Goal: Information Seeking & Learning: Find specific page/section

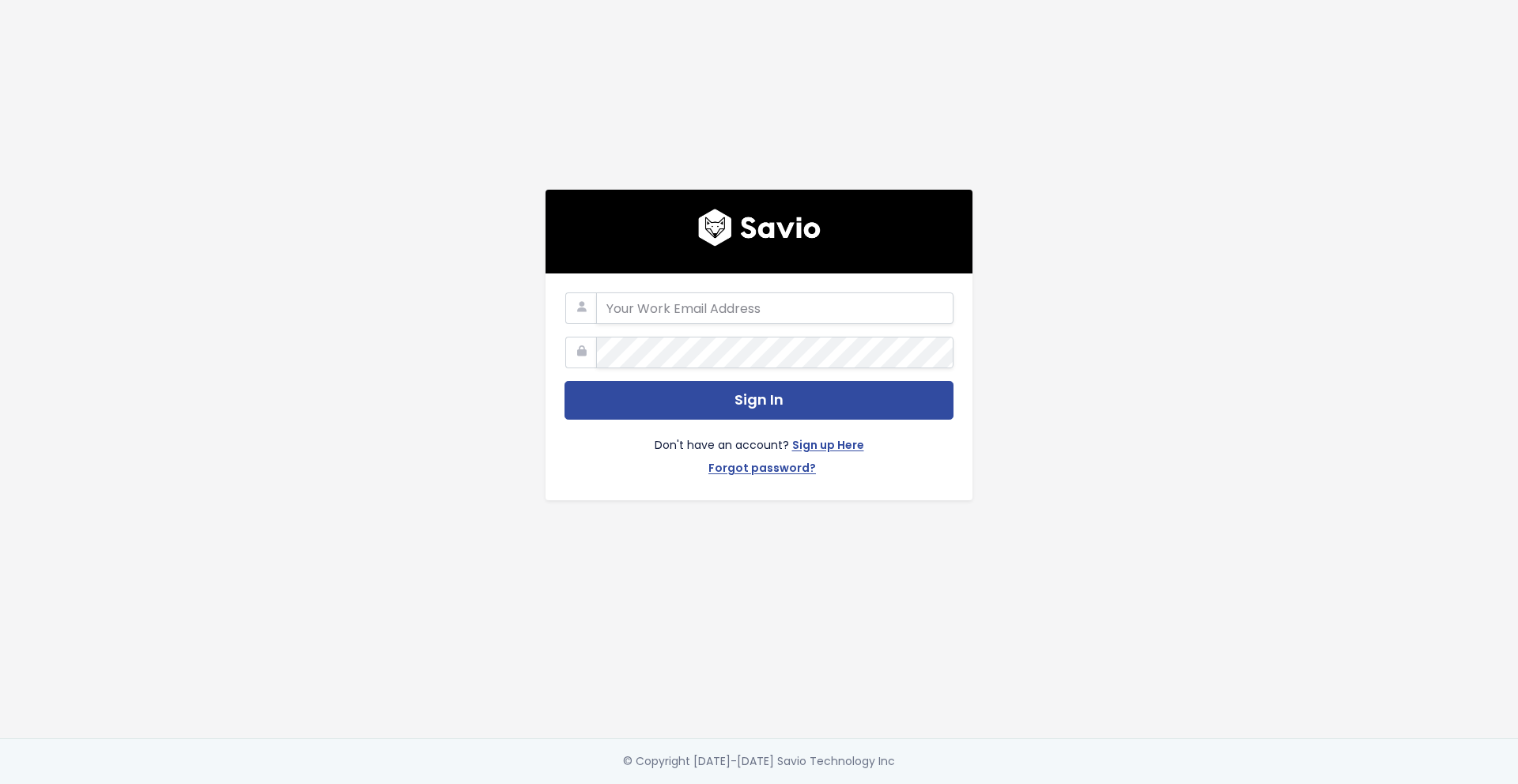
type input "madison.dejonge@cubiko.com.au"
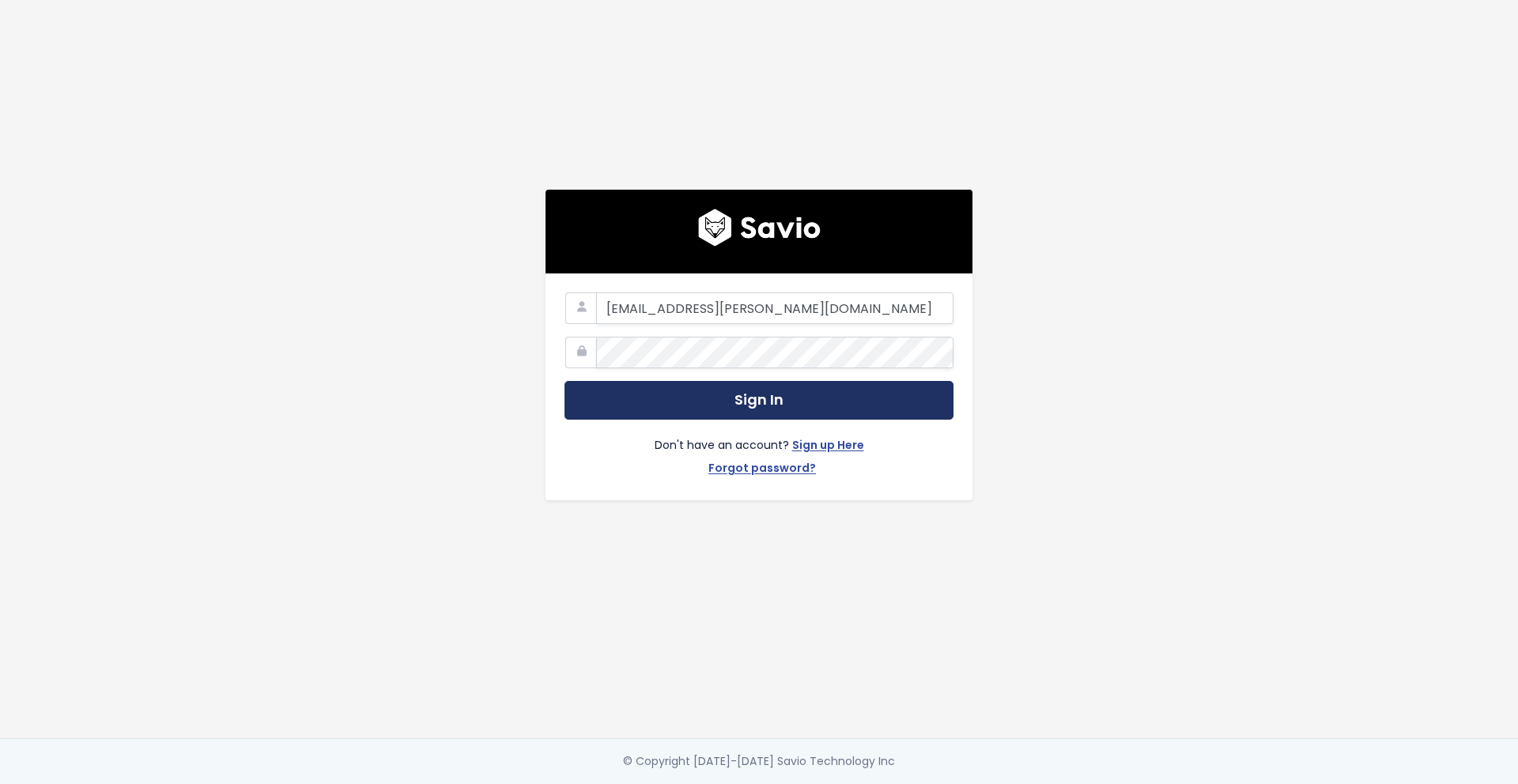
click at [649, 406] on button "Sign In" at bounding box center [759, 400] width 389 height 39
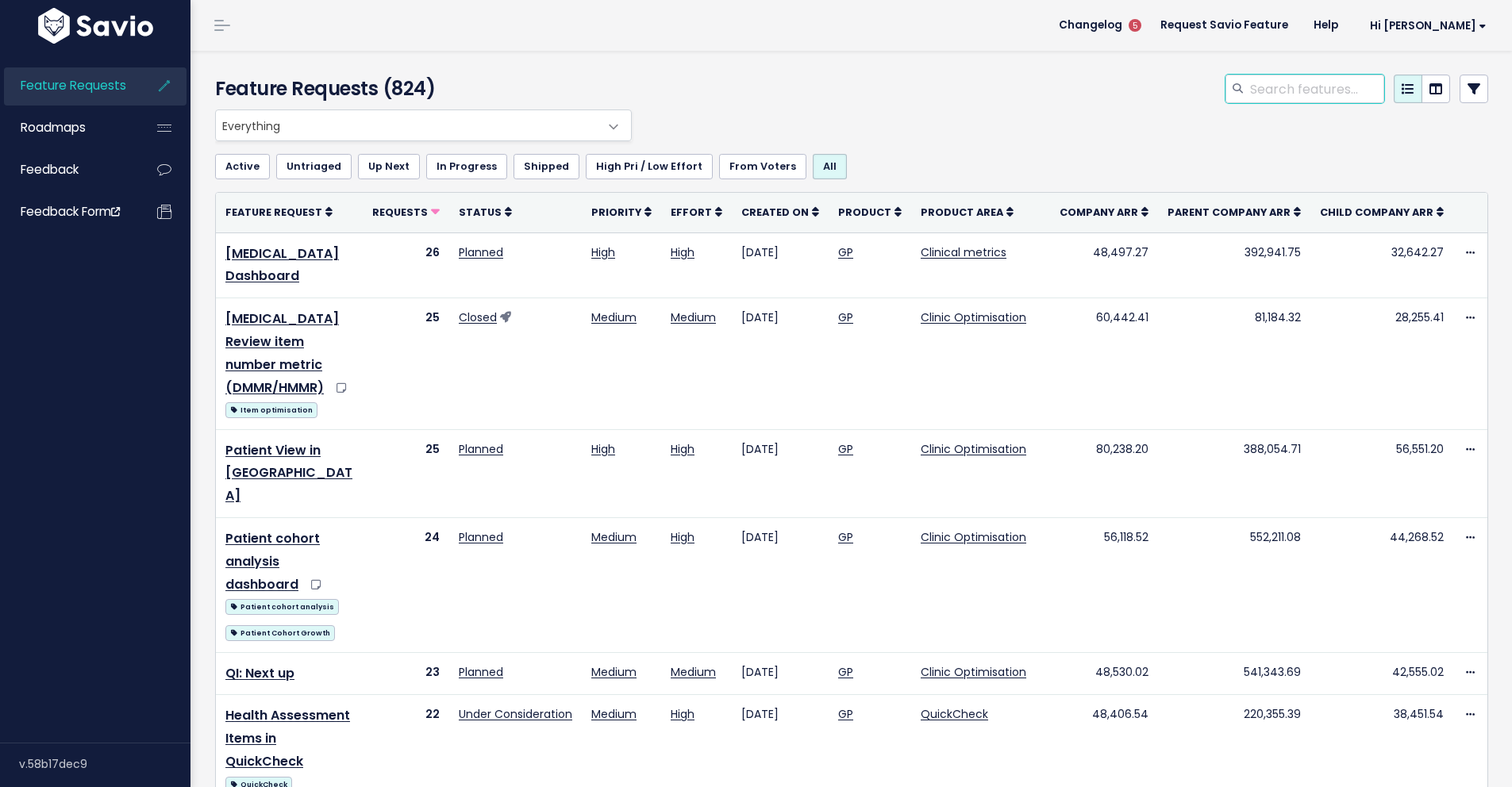
click at [1296, 98] on input "search" at bounding box center [1316, 89] width 136 height 29
click at [1292, 94] on input "search" at bounding box center [1316, 89] width 136 height 29
type input "Tanda"
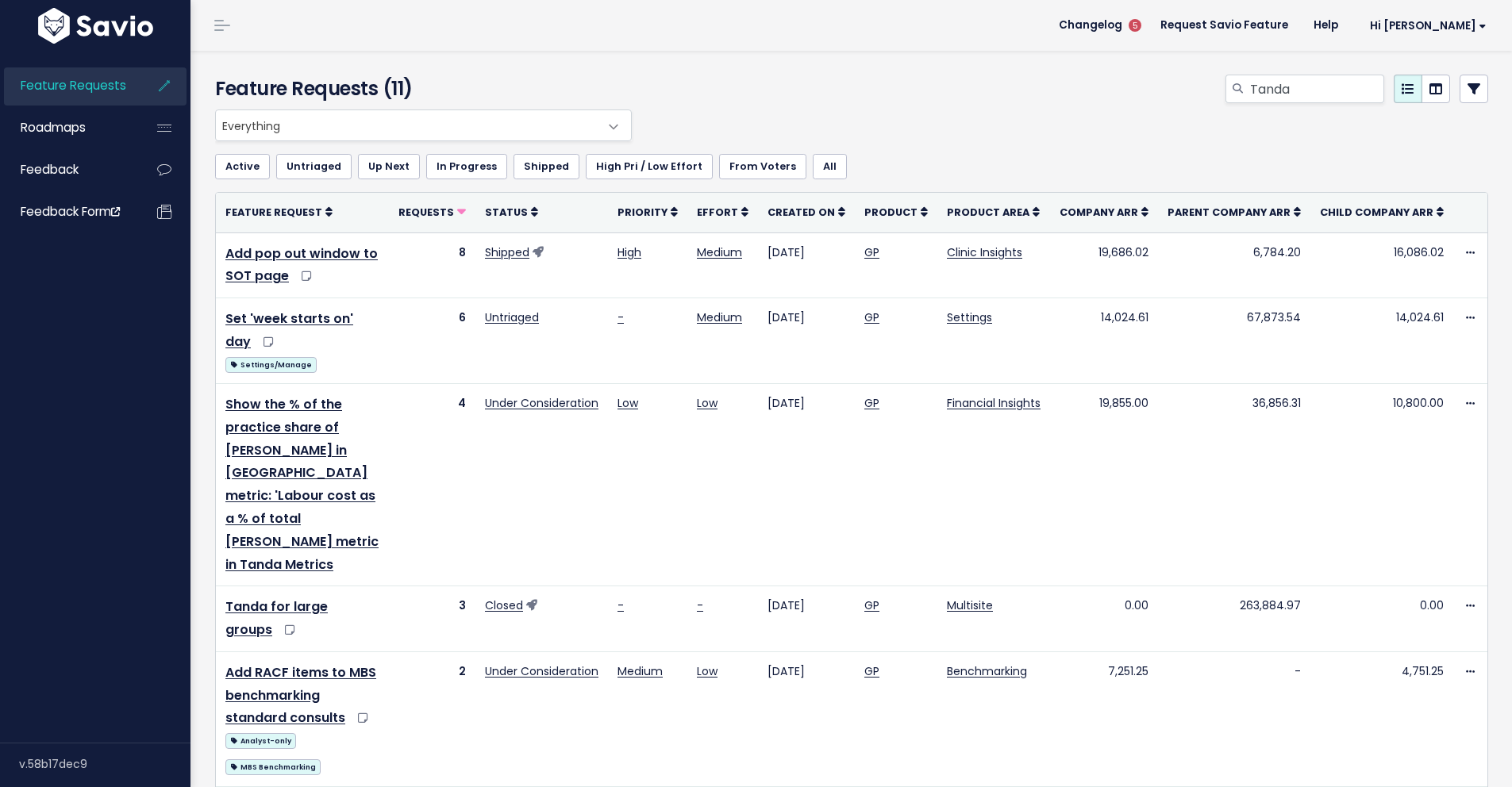
click at [933, 129] on div "Everything Any Product: Any Product Area Any Product: No Product Area No Produc…" at bounding box center [848, 125] width 1273 height 32
click at [620, 92] on div "Feature Requests (11)" at bounding box center [419, 92] width 433 height 35
click at [752, 88] on div "Tanda" at bounding box center [1067, 92] width 865 height 35
click at [494, 62] on div "Feature Requests (11) Tanda" at bounding box center [849, 80] width 1317 height 59
drag, startPoint x: 437, startPoint y: 104, endPoint x: 208, endPoint y: 73, distance: 231.1
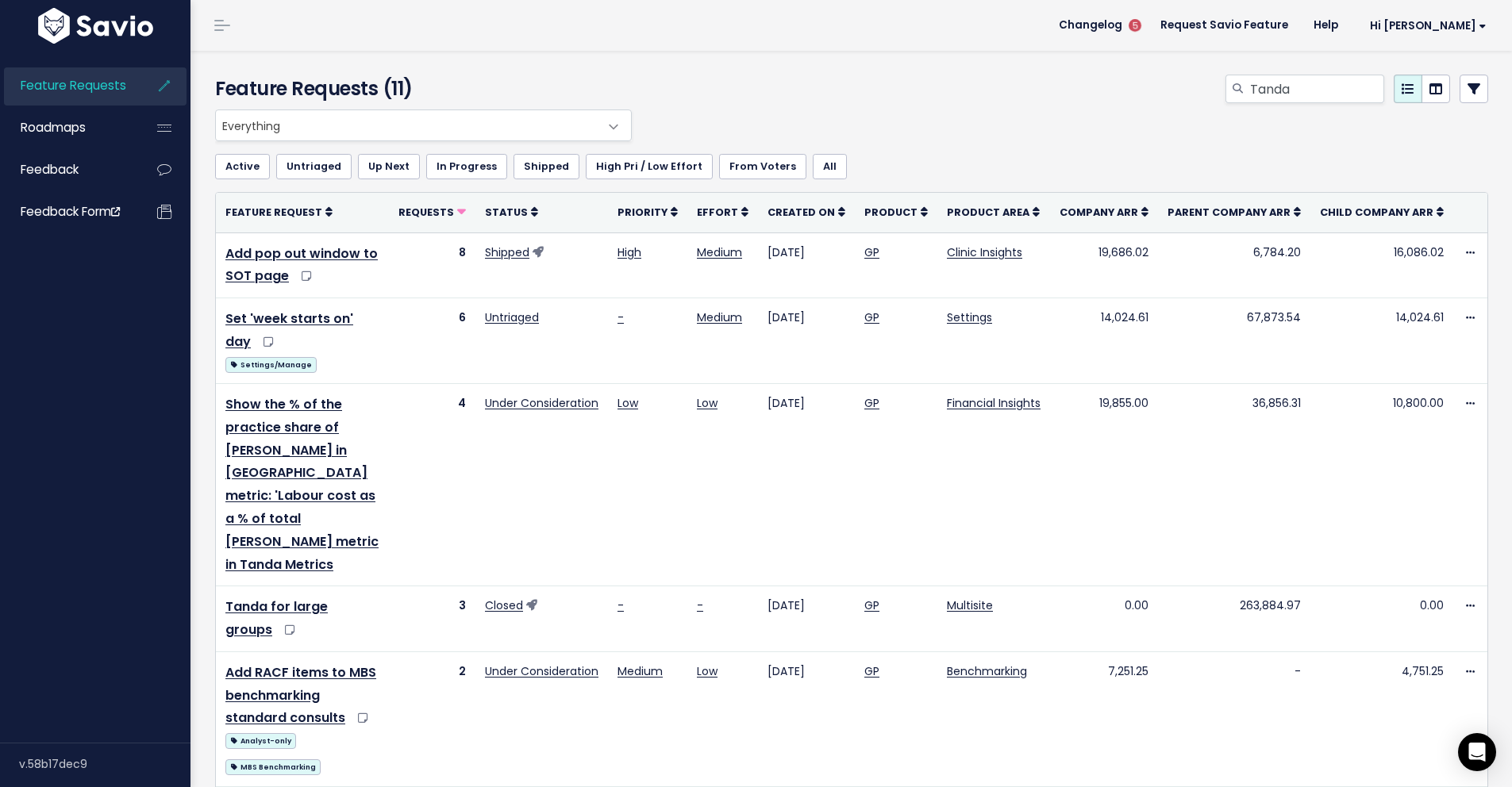
click at [208, 73] on div "Feature Requests (11) Tanda" at bounding box center [849, 80] width 1317 height 59
click at [476, 77] on h4 "Feature Requests (11)" at bounding box center [418, 89] width 408 height 29
click at [506, 76] on h4 "Feature Requests (11)" at bounding box center [418, 89] width 408 height 29
click at [690, 104] on div "Tanda" at bounding box center [1067, 92] width 865 height 35
click at [535, 77] on h4 "Feature Requests (11)" at bounding box center [418, 89] width 408 height 29
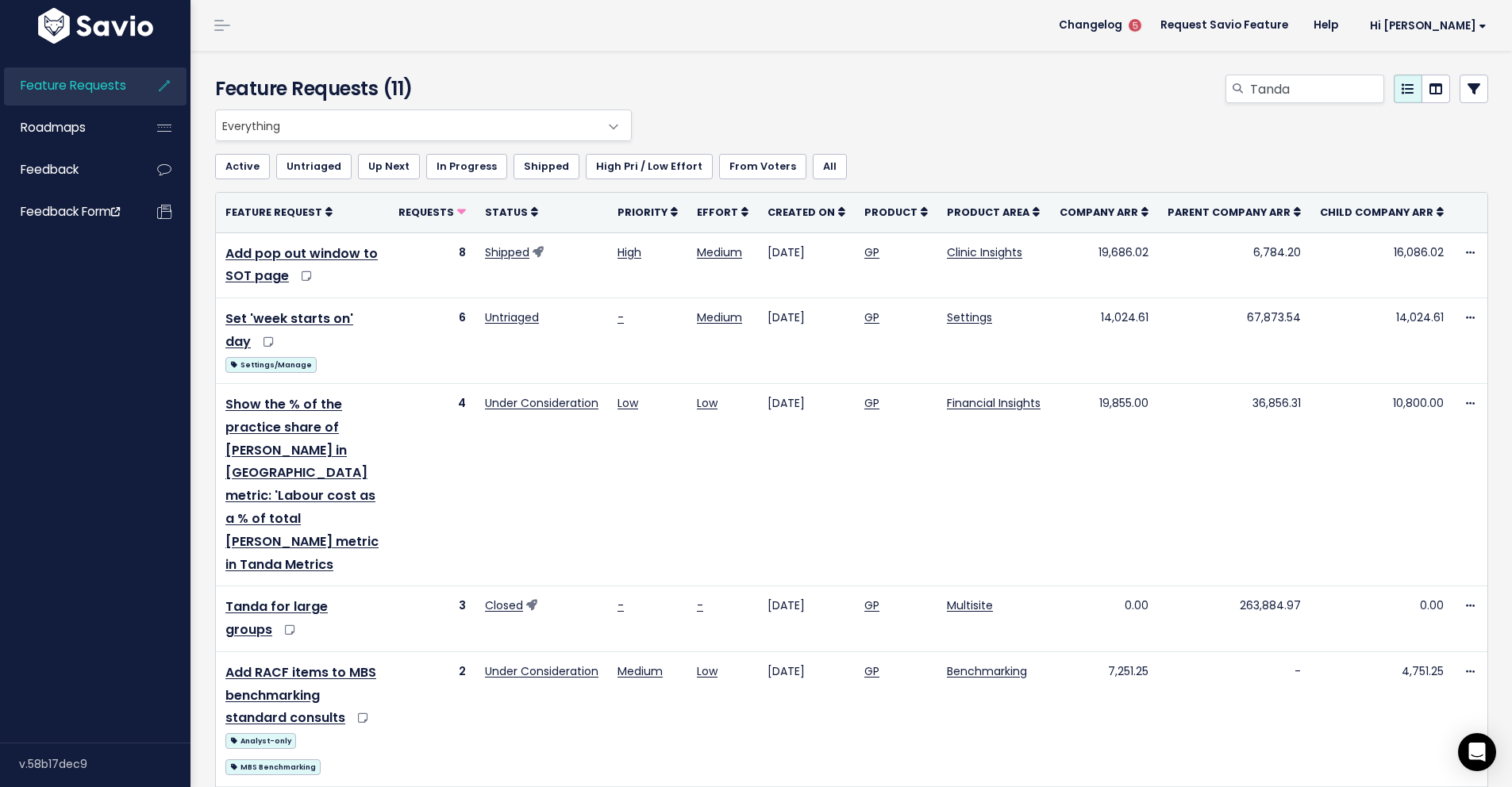
click at [636, 90] on div "Tanda" at bounding box center [1067, 92] width 865 height 35
click at [670, 100] on div "Tanda" at bounding box center [1067, 92] width 865 height 35
click at [730, 103] on div "Tanda" at bounding box center [1067, 92] width 865 height 35
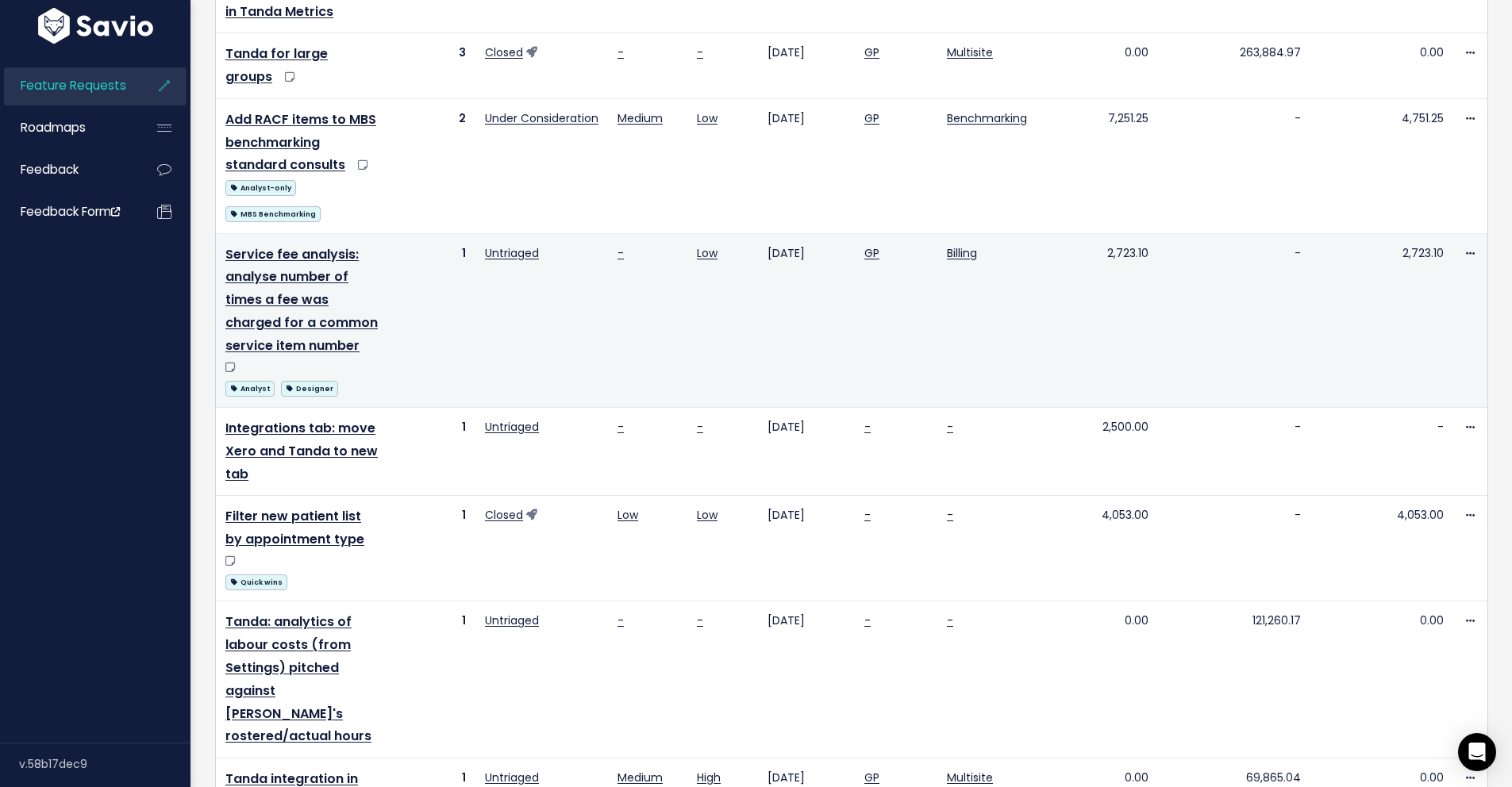
scroll to position [554, 0]
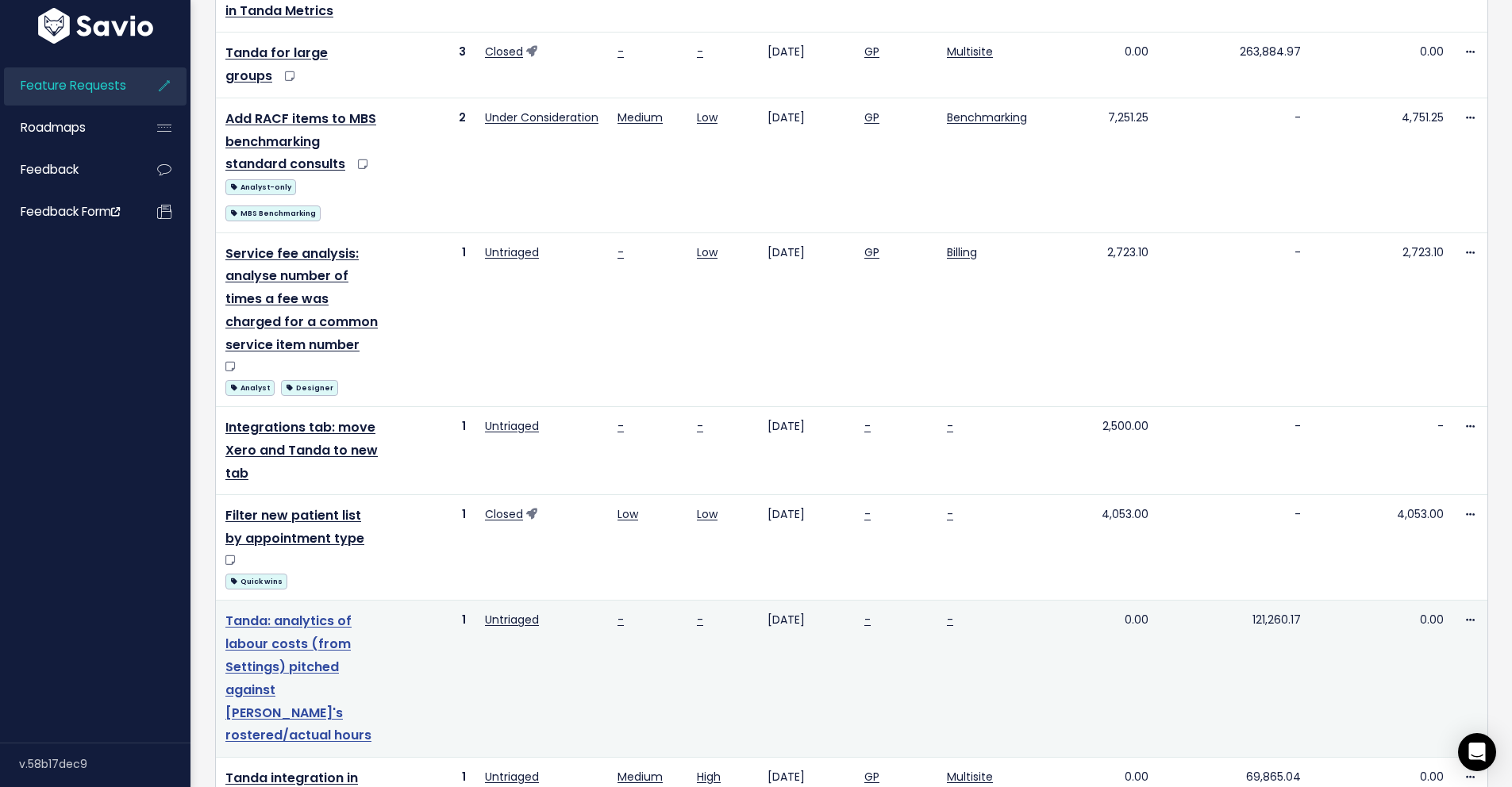
click at [286, 612] on link "Tanda: analytics of labour costs (from Settings) pitched against Tanda's roster…" at bounding box center [298, 678] width 146 height 132
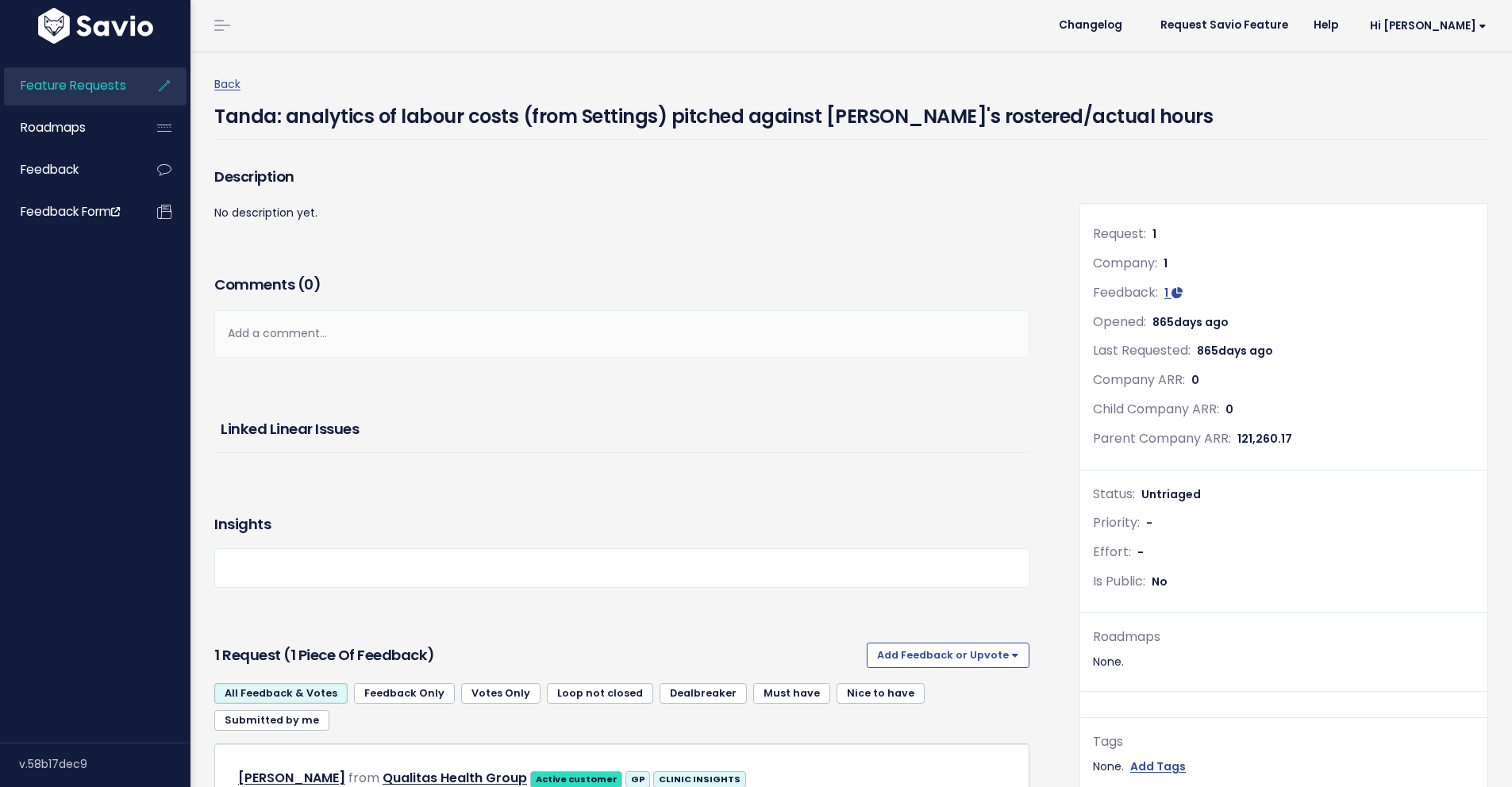
click at [588, 215] on p "No description yet." at bounding box center [622, 213] width 815 height 20
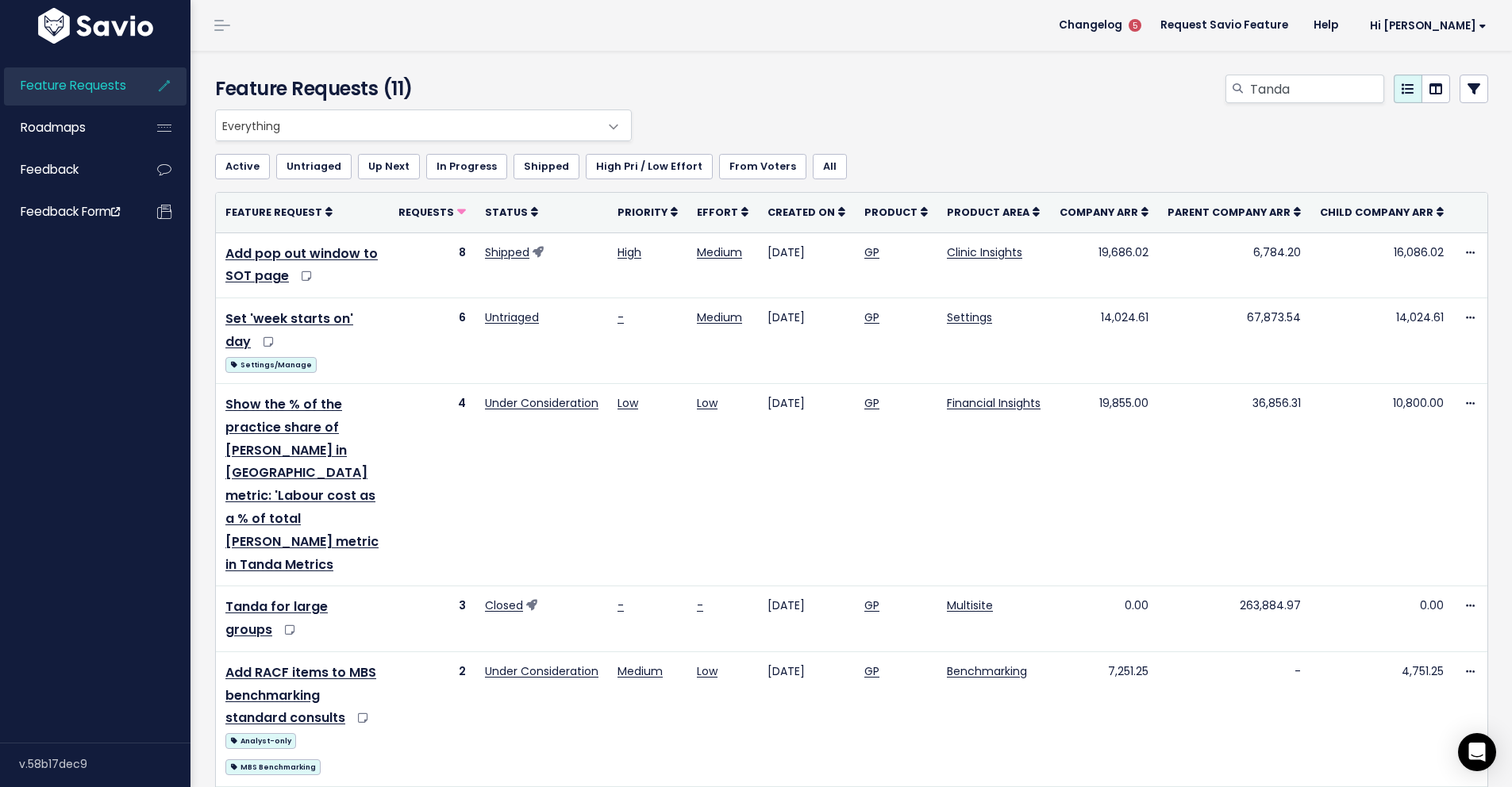
drag, startPoint x: 420, startPoint y: 90, endPoint x: 206, endPoint y: 90, distance: 214.0
click at [206, 90] on div "Feature Requests (11)" at bounding box center [419, 92] width 433 height 35
click at [214, 86] on div "Feature Requests (11)" at bounding box center [419, 92] width 433 height 35
drag, startPoint x: 217, startPoint y: 84, endPoint x: 438, endPoint y: 83, distance: 221.0
click at [438, 83] on h4 "Feature Requests (11)" at bounding box center [418, 89] width 408 height 29
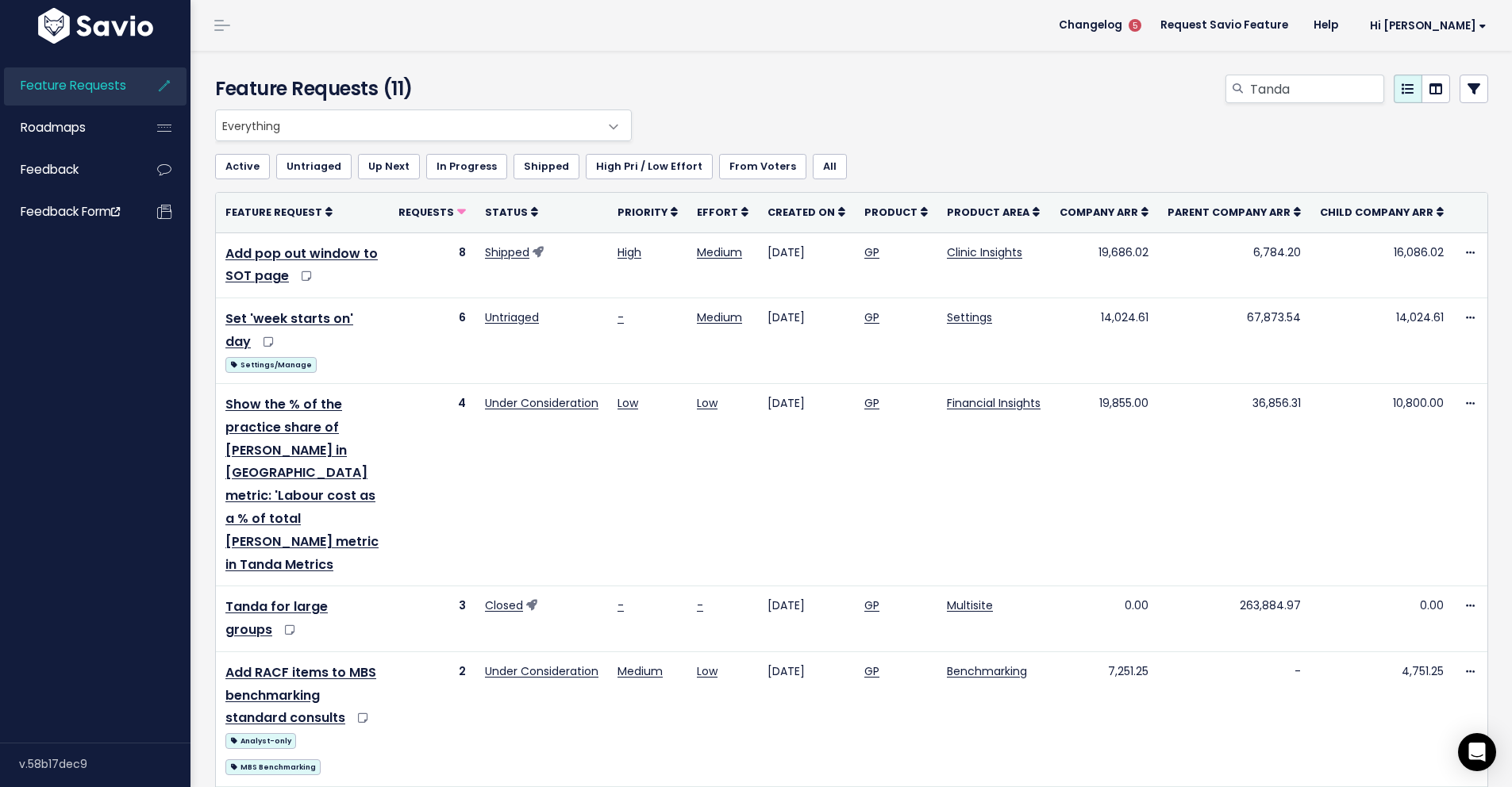
click at [438, 83] on h4 "Feature Requests (11)" at bounding box center [418, 89] width 408 height 29
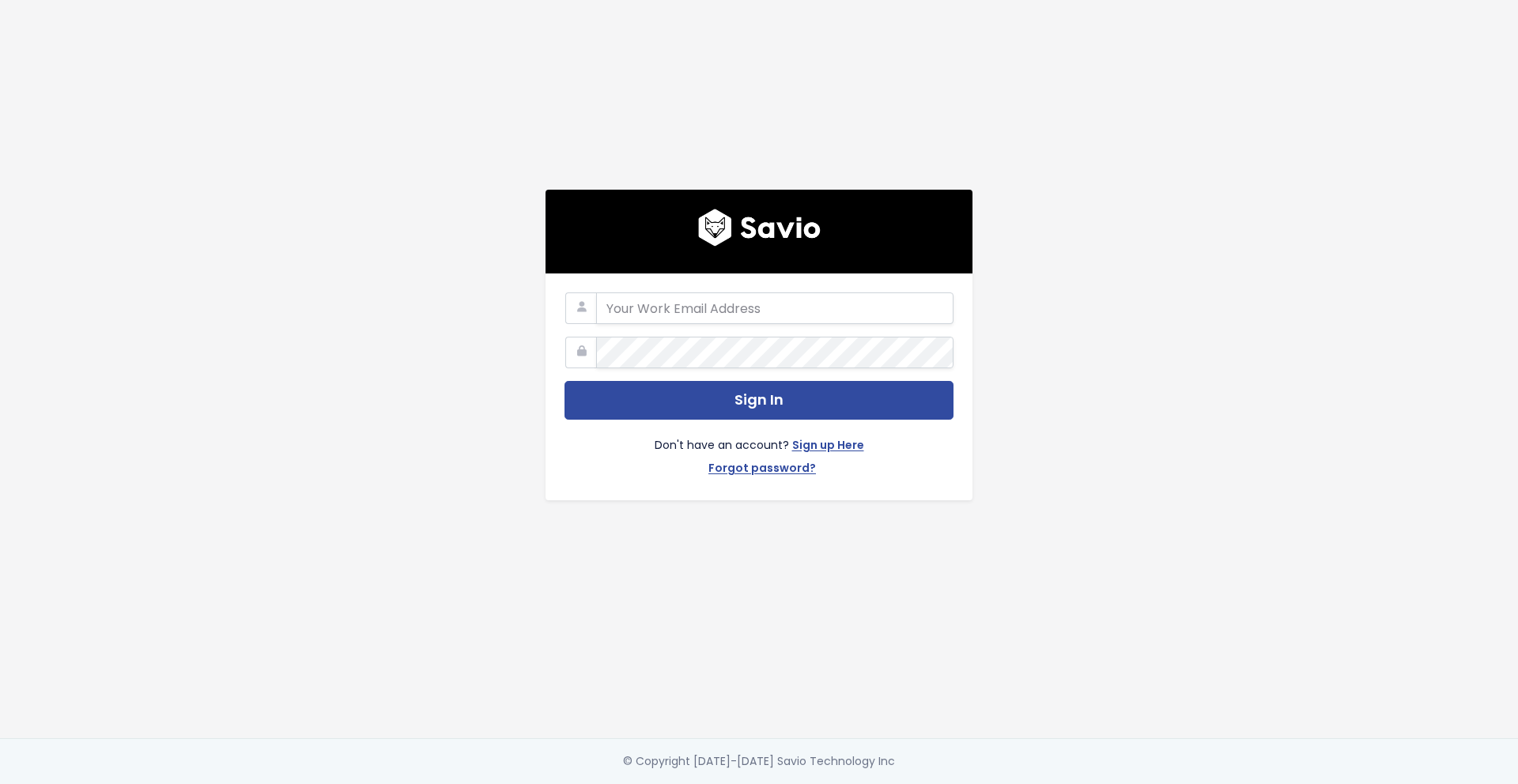
type input "[EMAIL_ADDRESS][DOMAIN_NAME]"
click at [829, 307] on input "[EMAIL_ADDRESS][DOMAIN_NAME]" at bounding box center [775, 309] width 357 height 32
drag, startPoint x: 667, startPoint y: 304, endPoint x: 558, endPoint y: 304, distance: 109.0
click at [564, 304] on div "[EMAIL_ADDRESS][DOMAIN_NAME]" at bounding box center [759, 309] width 389 height 32
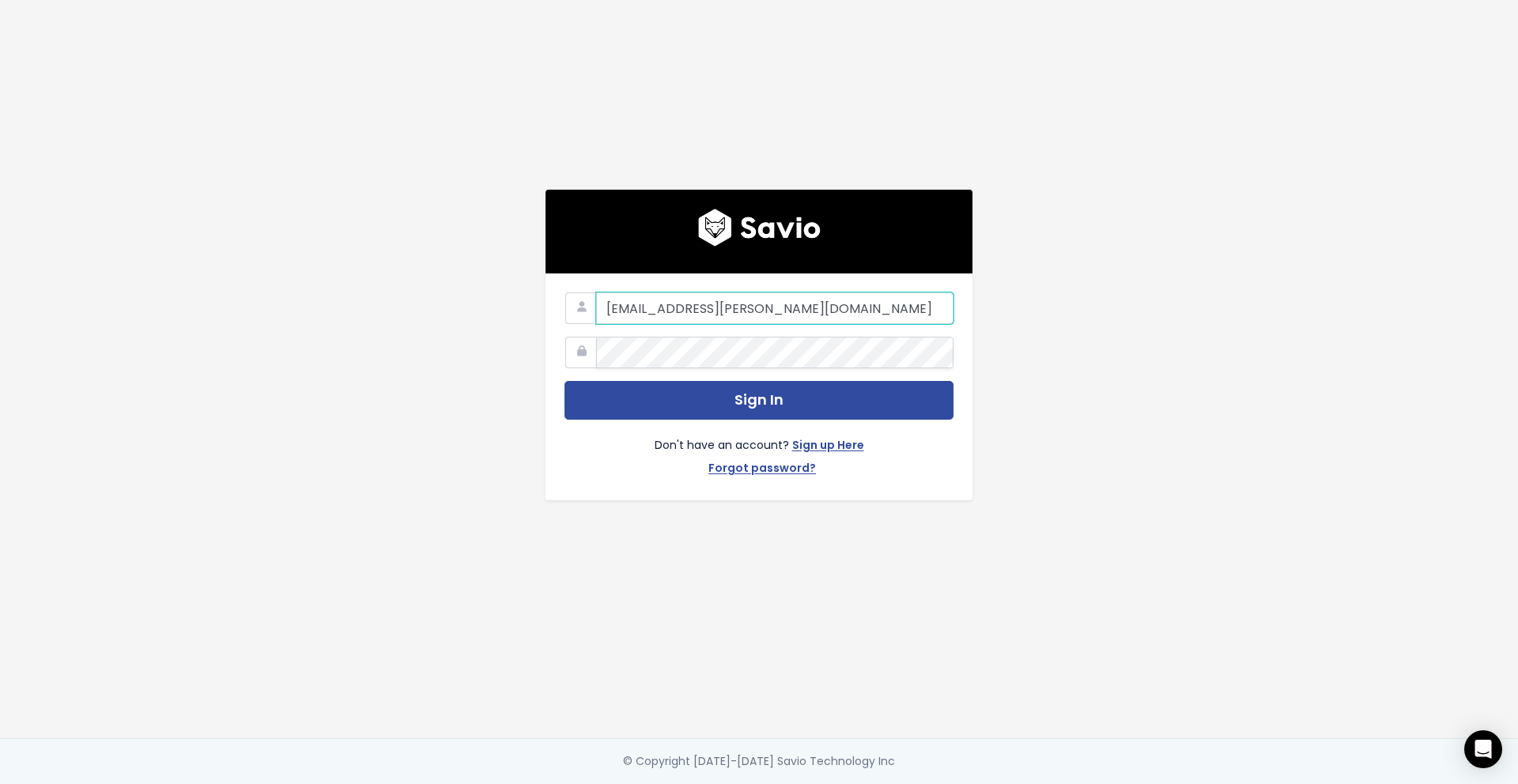
type input "[EMAIL_ADDRESS][PERSON_NAME][DOMAIN_NAME]"
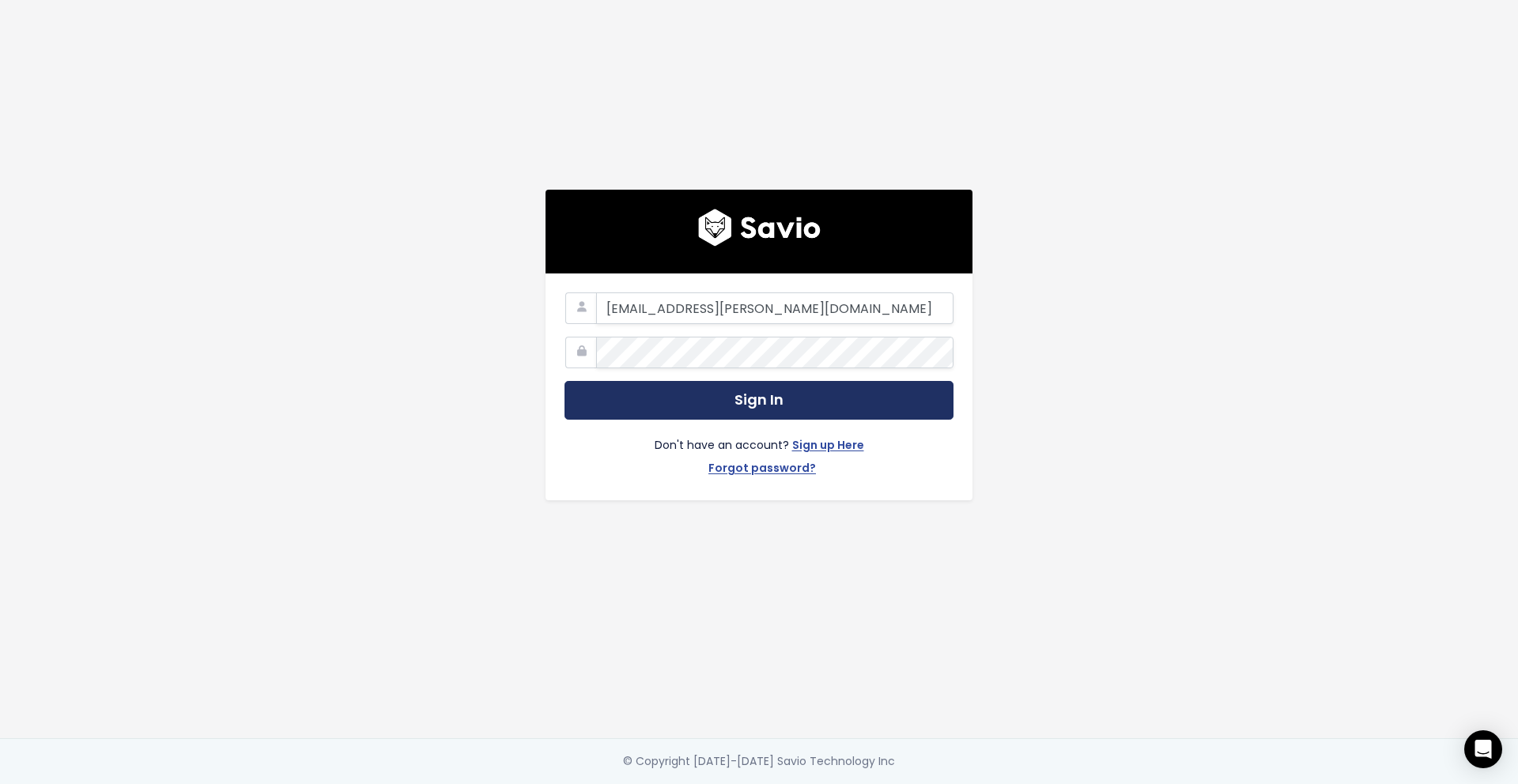
click at [657, 405] on button "Sign In" at bounding box center [759, 400] width 389 height 39
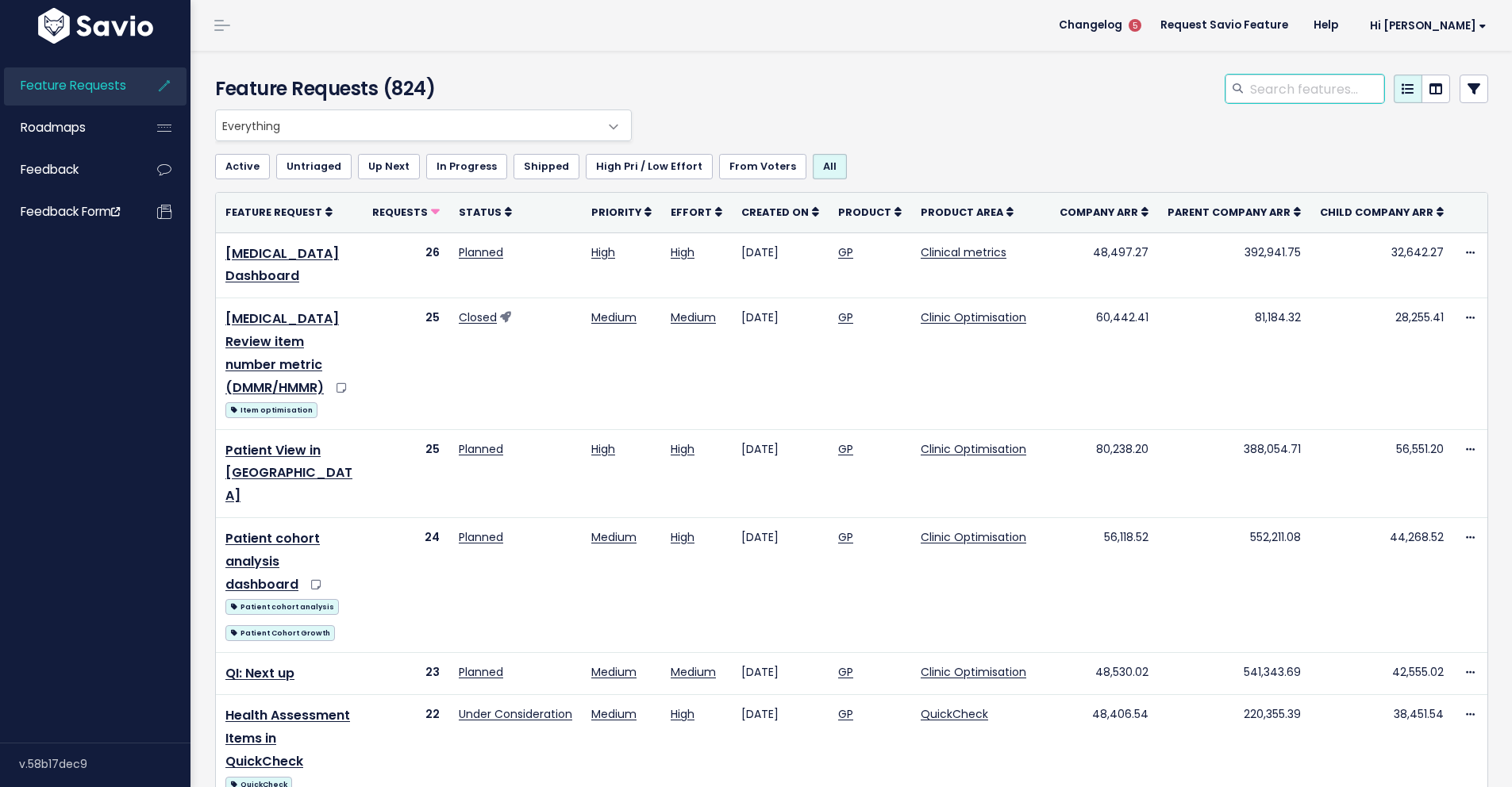
click at [1298, 95] on input "search" at bounding box center [1316, 89] width 136 height 29
click at [1265, 88] on input "search" at bounding box center [1316, 89] width 136 height 29
type input "Tanda"
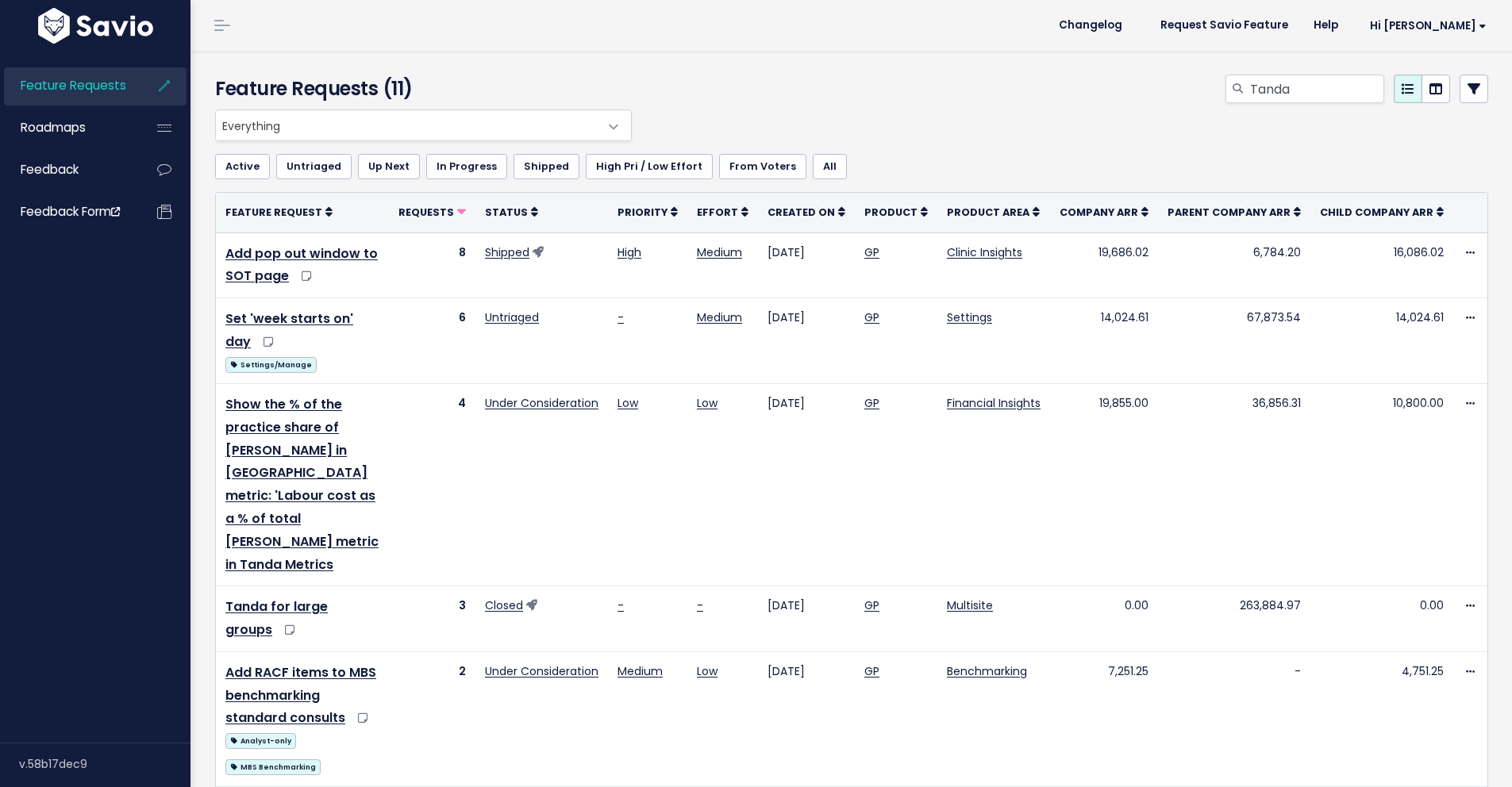
click at [972, 152] on div "Active Untriaged Up Next In Progress Shipped High Pri / Low Effort From Voters …" at bounding box center [851, 167] width 1273 height 51
click at [1303, 95] on input "Tanda" at bounding box center [1316, 89] width 136 height 29
drag, startPoint x: 1286, startPoint y: 91, endPoint x: 1227, endPoint y: 84, distance: 59.4
click at [1227, 84] on div "Tanda" at bounding box center [1304, 89] width 159 height 29
type input "[PERSON_NAME]"
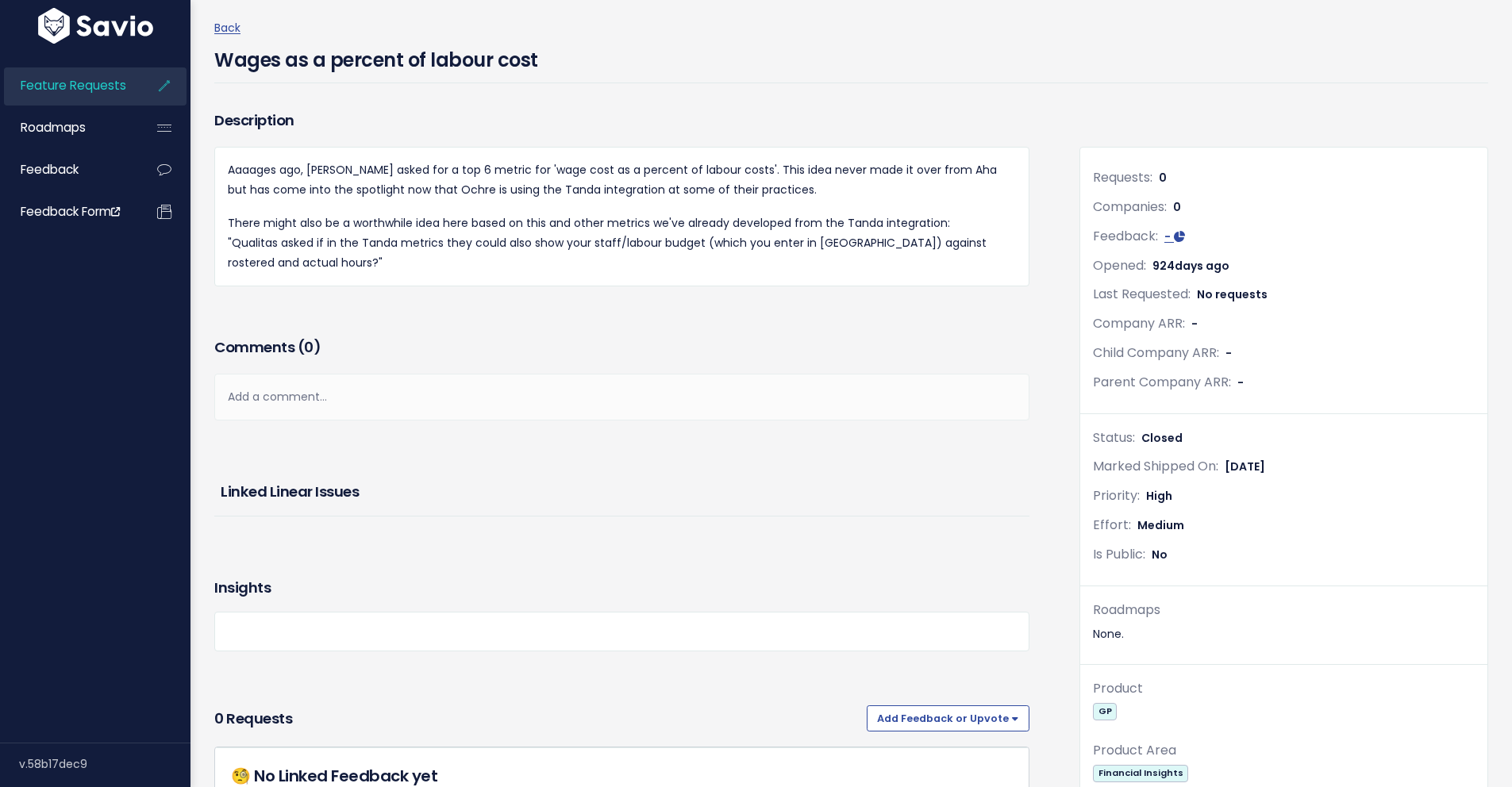
scroll to position [83, 0]
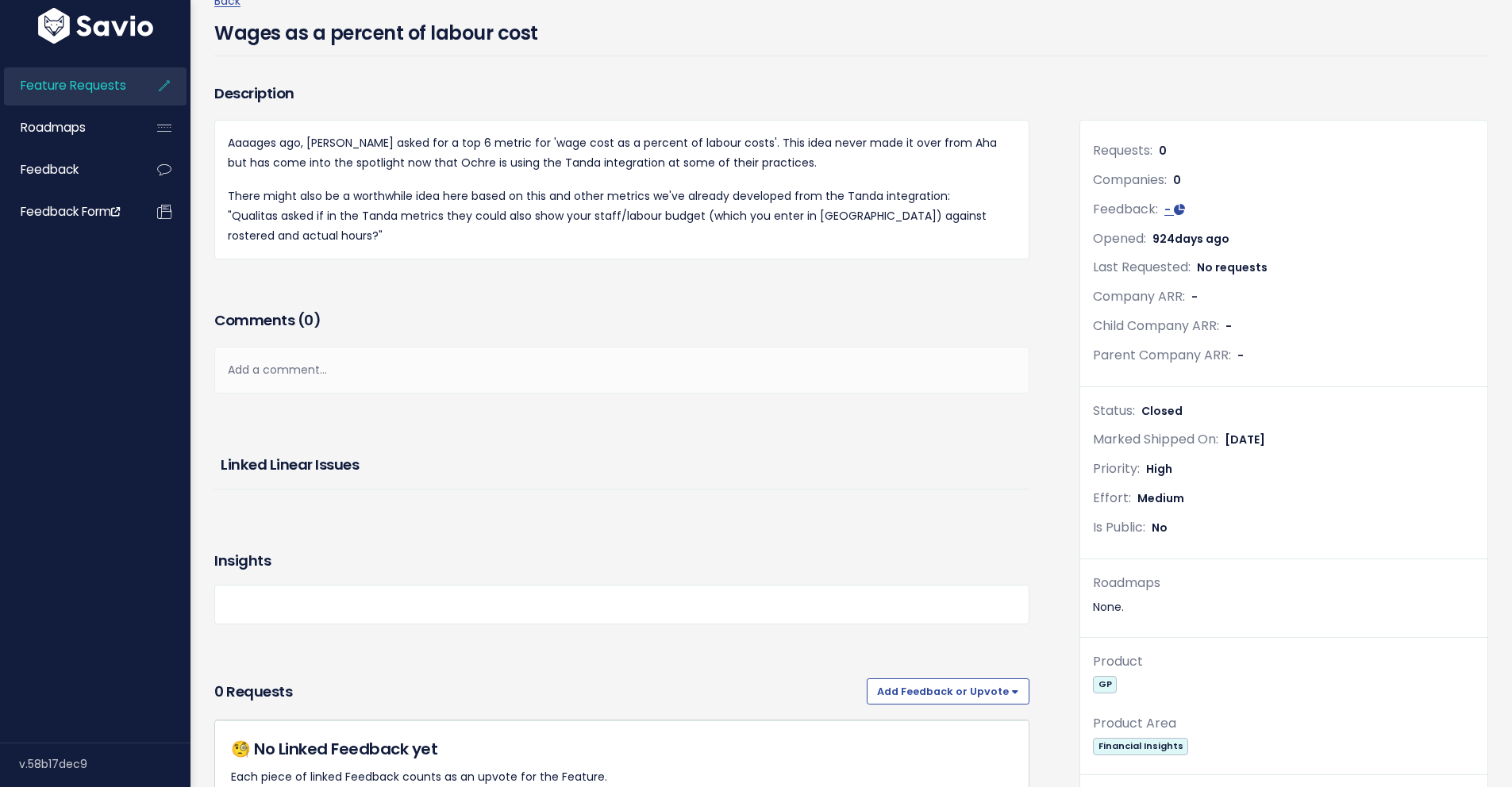
click at [1391, 404] on div "Status: Closed" at bounding box center [1283, 411] width 381 height 23
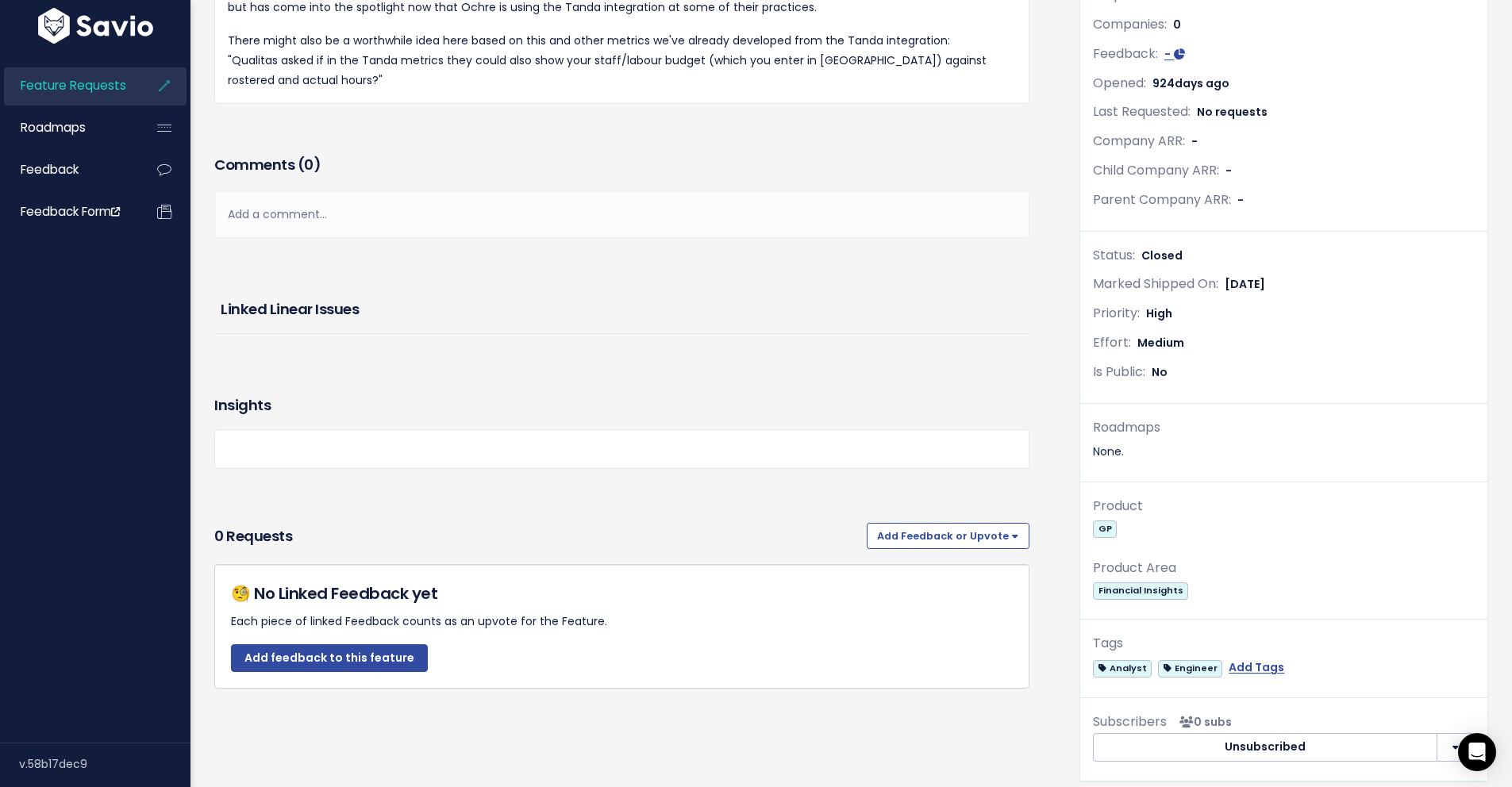
scroll to position [0, 0]
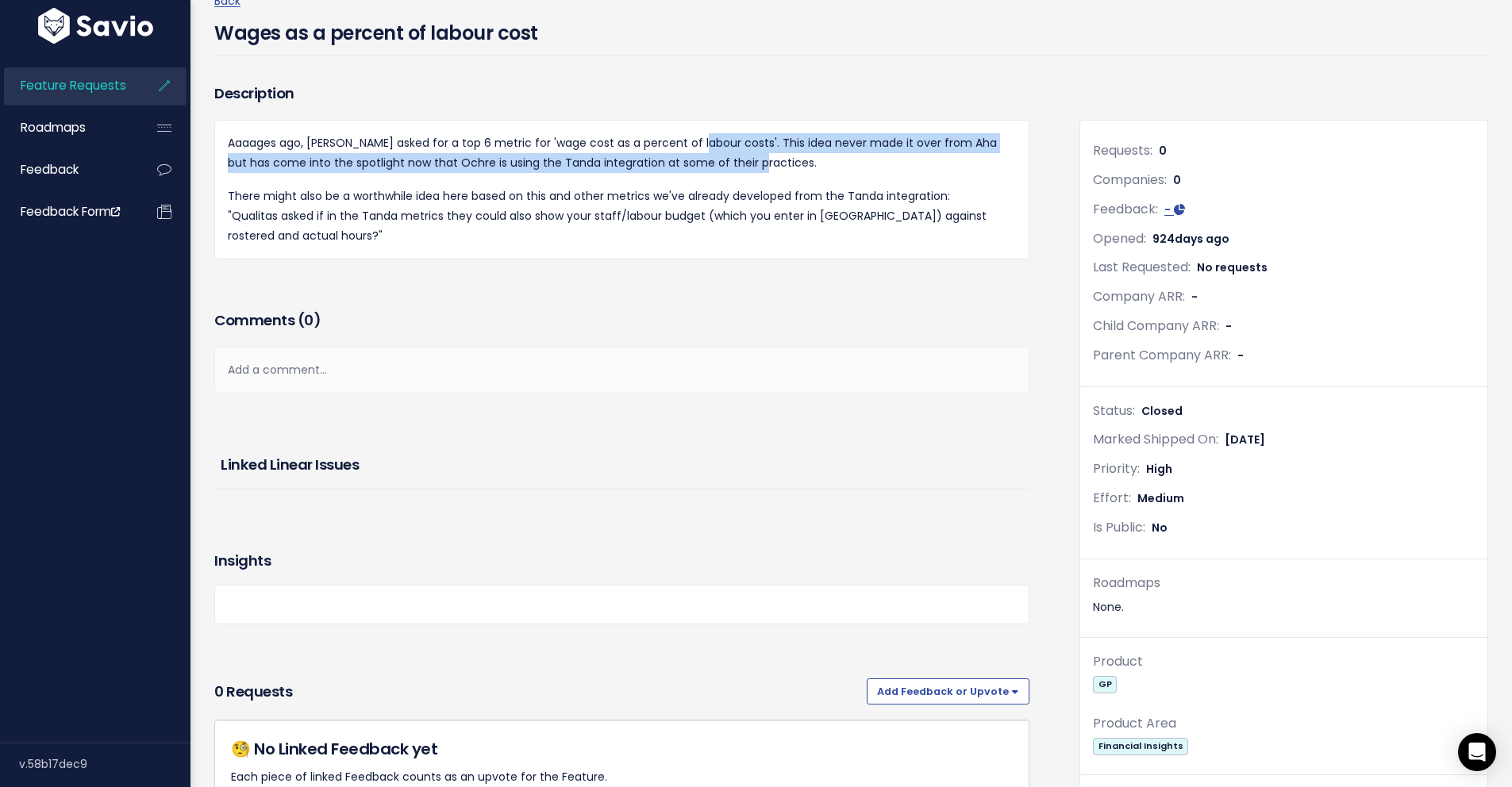
drag, startPoint x: 702, startPoint y: 140, endPoint x: 759, endPoint y: 162, distance: 61.1
click at [759, 162] on p "Aaaages ago, Ochre asked for a top 6 metric for 'wage cost as a percent of labo…" at bounding box center [622, 152] width 788 height 40
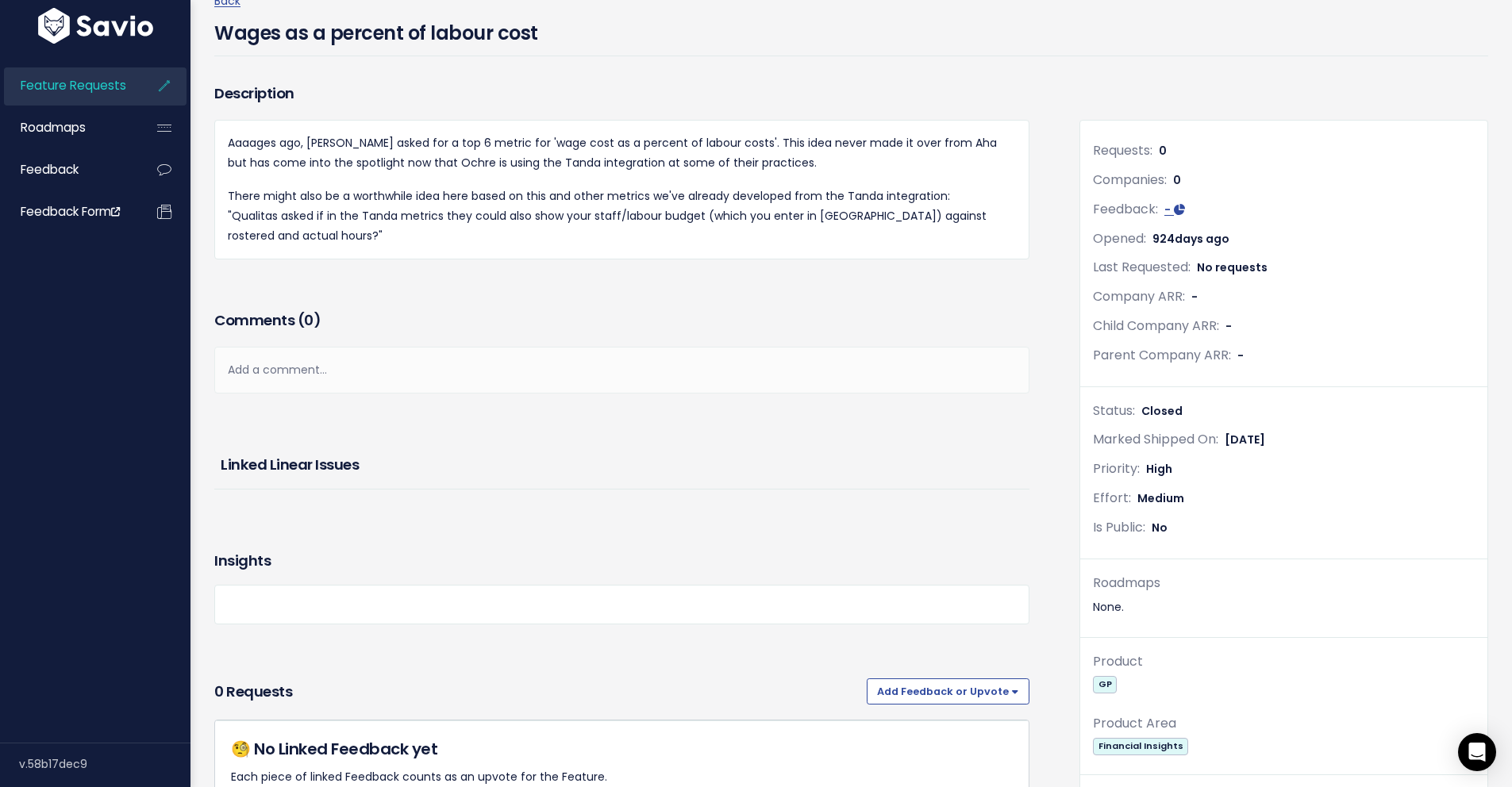
click at [773, 163] on p "Aaaages ago, Ochre asked for a top 6 metric for 'wage cost as a percent of labo…" at bounding box center [622, 152] width 788 height 40
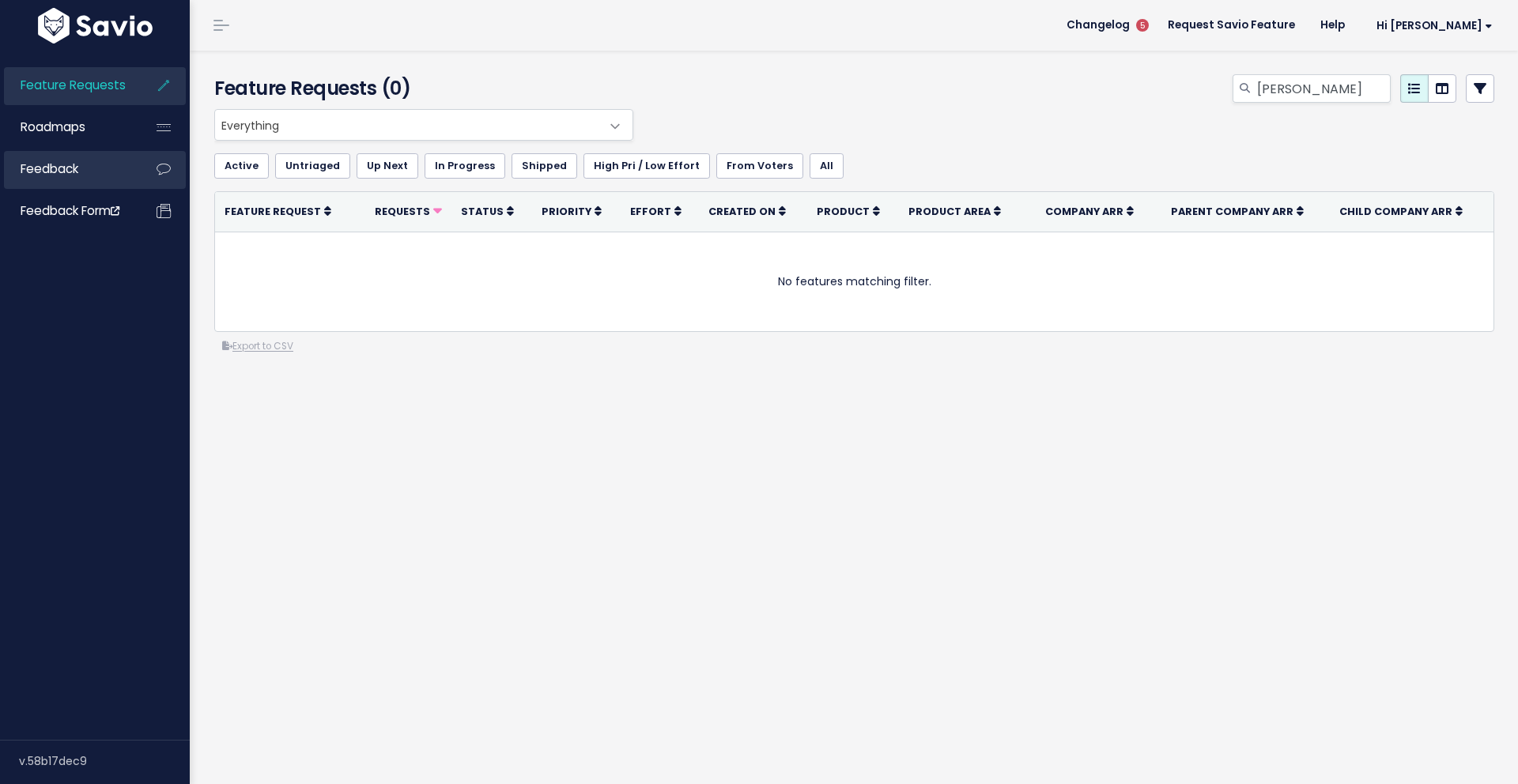
click at [61, 171] on span "Feedback" at bounding box center [49, 169] width 58 height 17
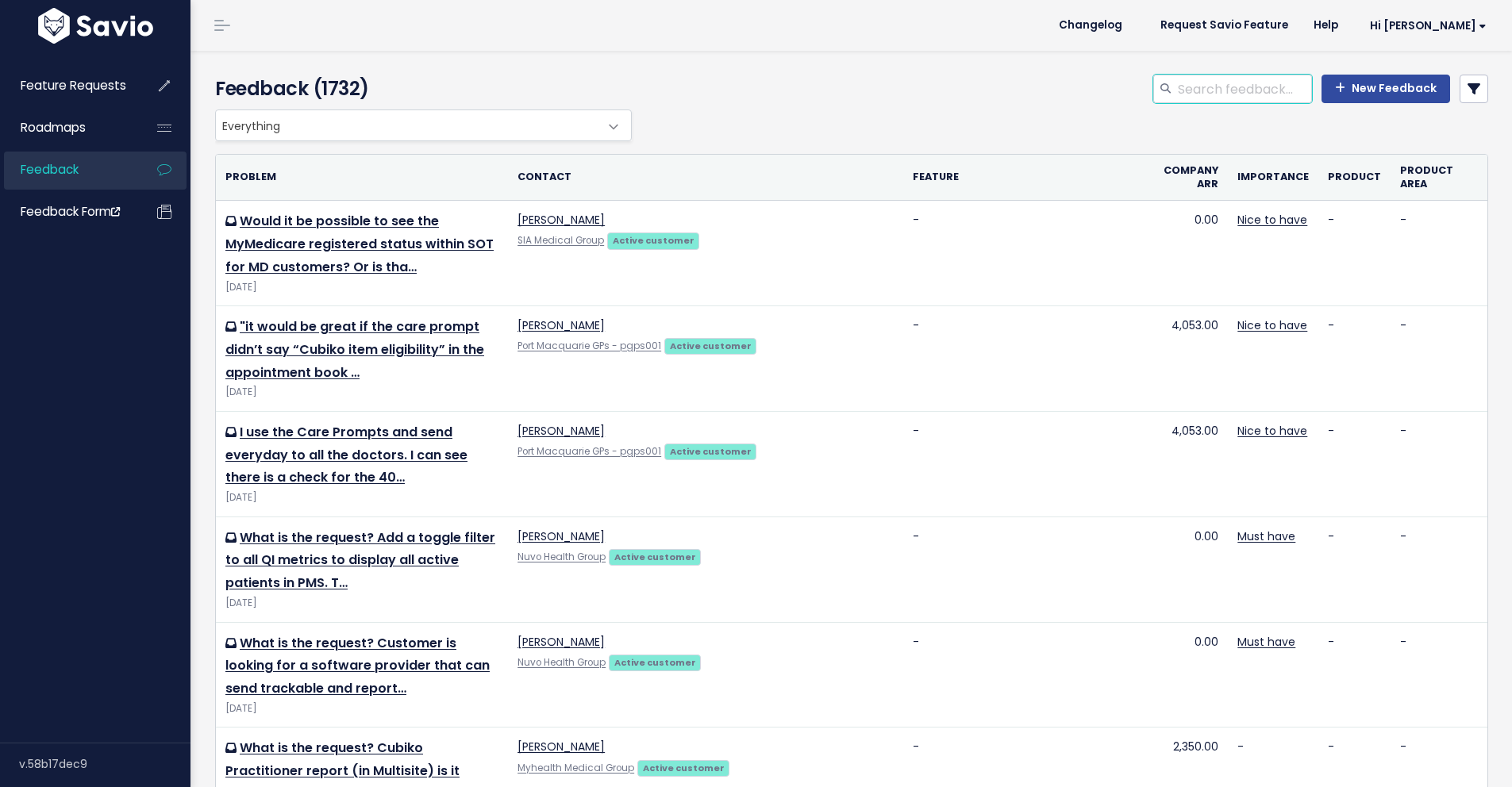
click at [1259, 90] on input "search" at bounding box center [1243, 89] width 136 height 29
type input "[PERSON_NAME]"
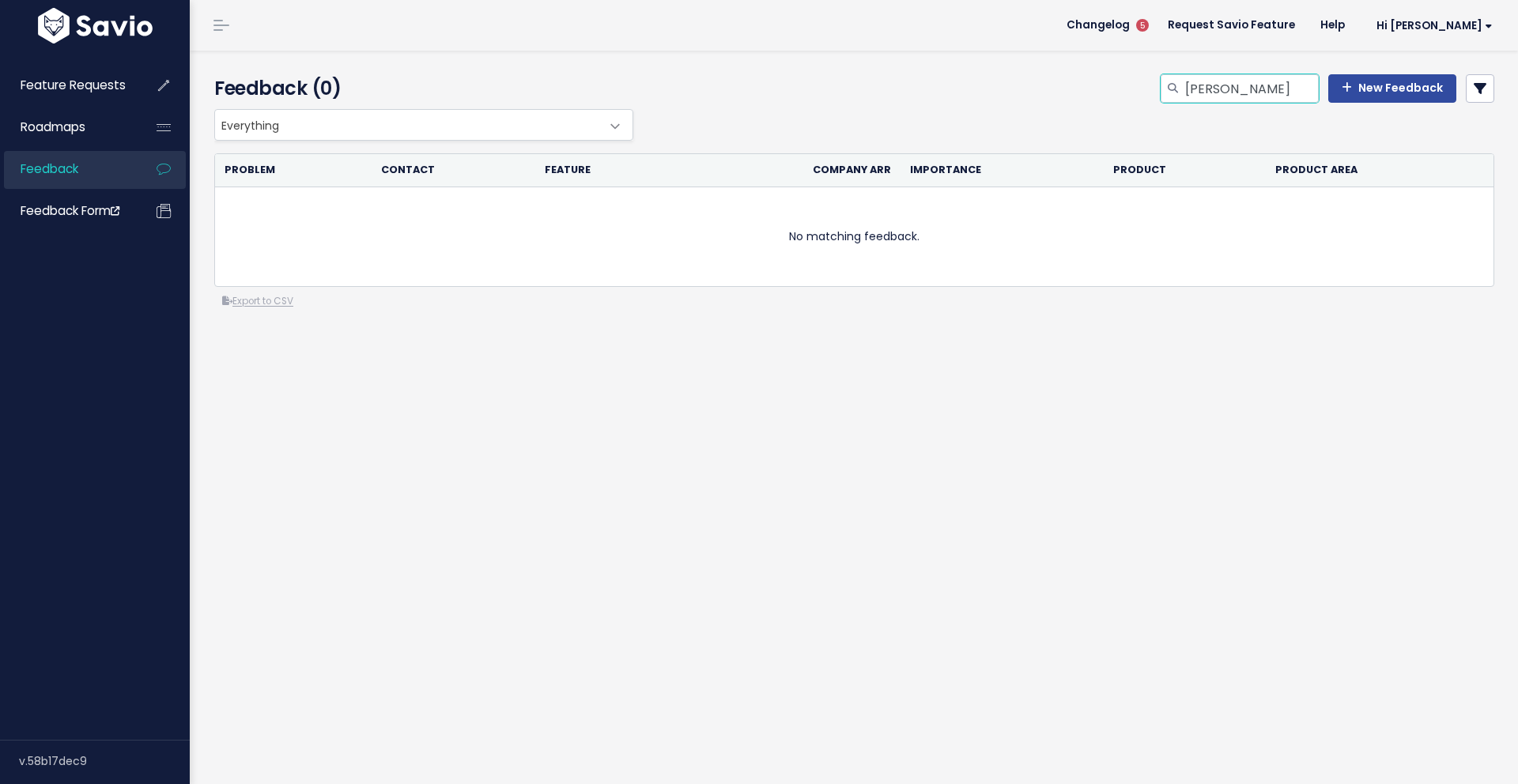
drag, startPoint x: 1261, startPoint y: 90, endPoint x: 1157, endPoint y: 79, distance: 104.6
click at [1161, 85] on div "[PERSON_NAME]" at bounding box center [1240, 89] width 159 height 29
type input "Tanda"
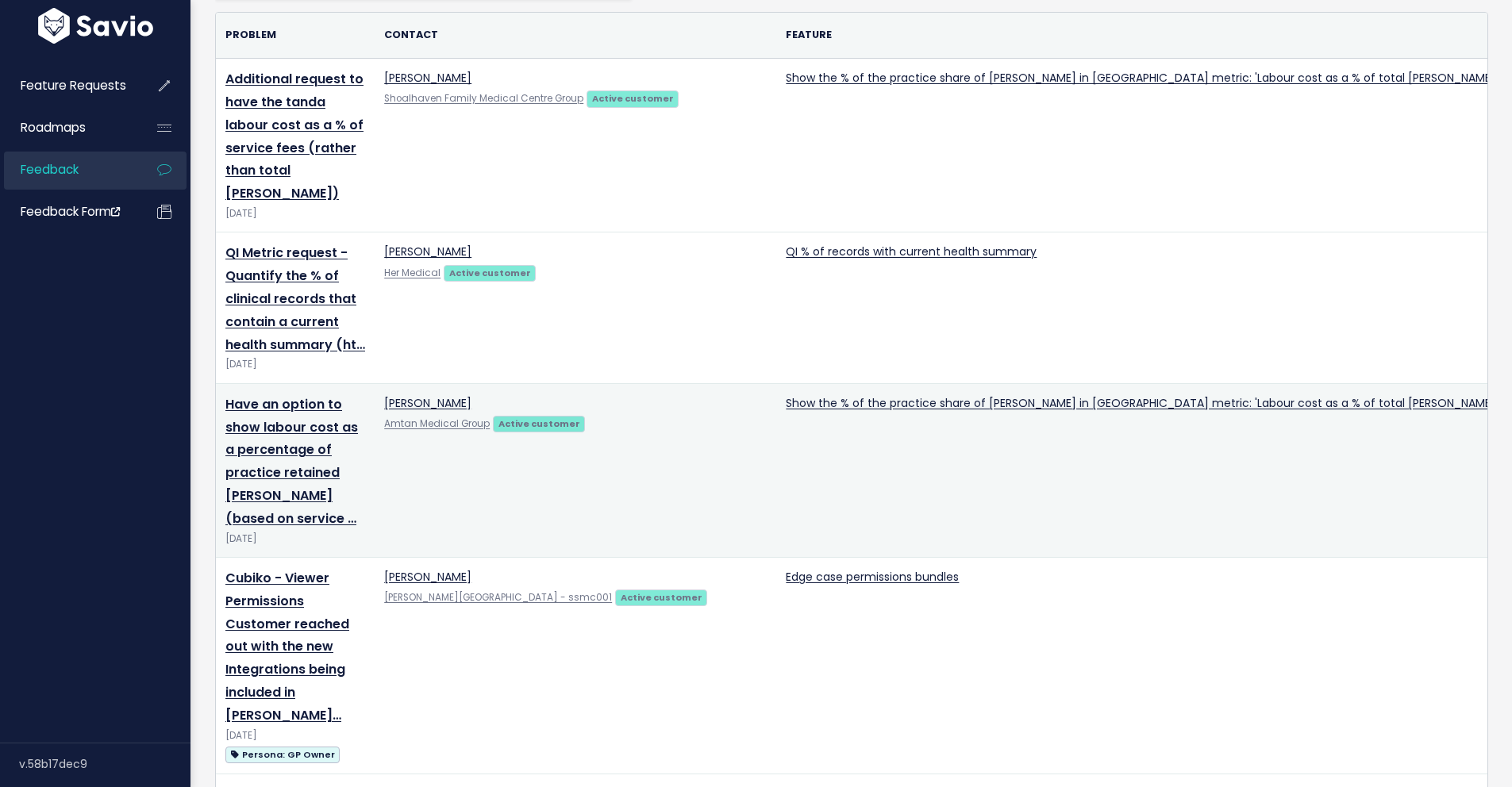
scroll to position [151, 0]
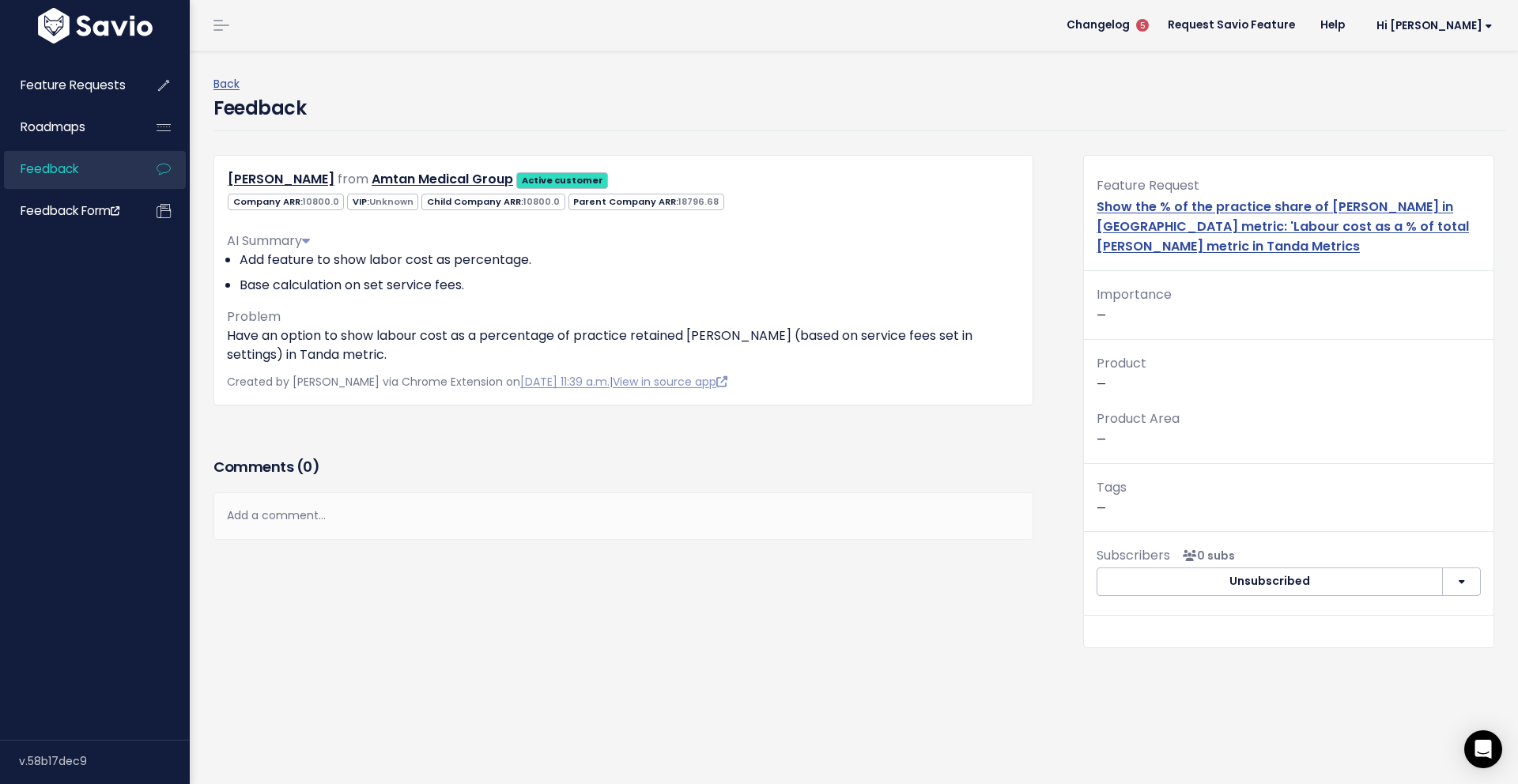
click at [448, 262] on li "Add feature to show labor cost as percentage." at bounding box center [630, 260] width 780 height 19
click at [311, 262] on li "Add feature to show labor cost as percentage." at bounding box center [630, 260] width 780 height 19
drag, startPoint x: 387, startPoint y: 259, endPoint x: 590, endPoint y: 259, distance: 203.0
click at [590, 259] on li "Add feature to show labor cost as percentage." at bounding box center [630, 260] width 780 height 19
click at [491, 293] on li "Base calculation on set service fees." at bounding box center [630, 285] width 780 height 19
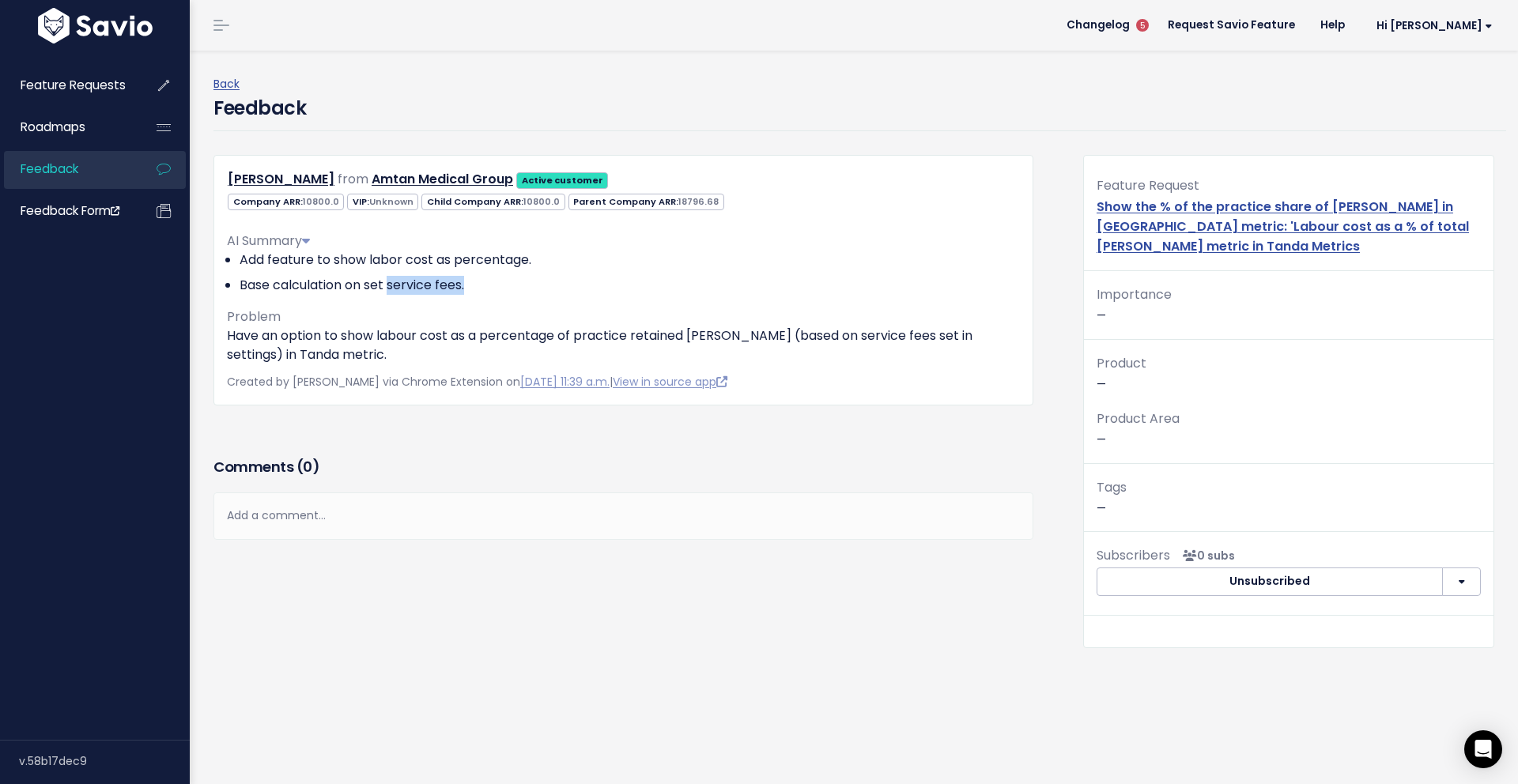
drag, startPoint x: 485, startPoint y: 287, endPoint x: 388, endPoint y: 283, distance: 97.1
click at [388, 283] on li "Base calculation on set service fees." at bounding box center [630, 285] width 780 height 19
click at [392, 283] on li "Base calculation on set service fees." at bounding box center [630, 285] width 780 height 19
drag, startPoint x: 393, startPoint y: 282, endPoint x: 491, endPoint y: 286, distance: 98.1
click at [491, 286] on li "Base calculation on set service fees." at bounding box center [630, 285] width 780 height 19
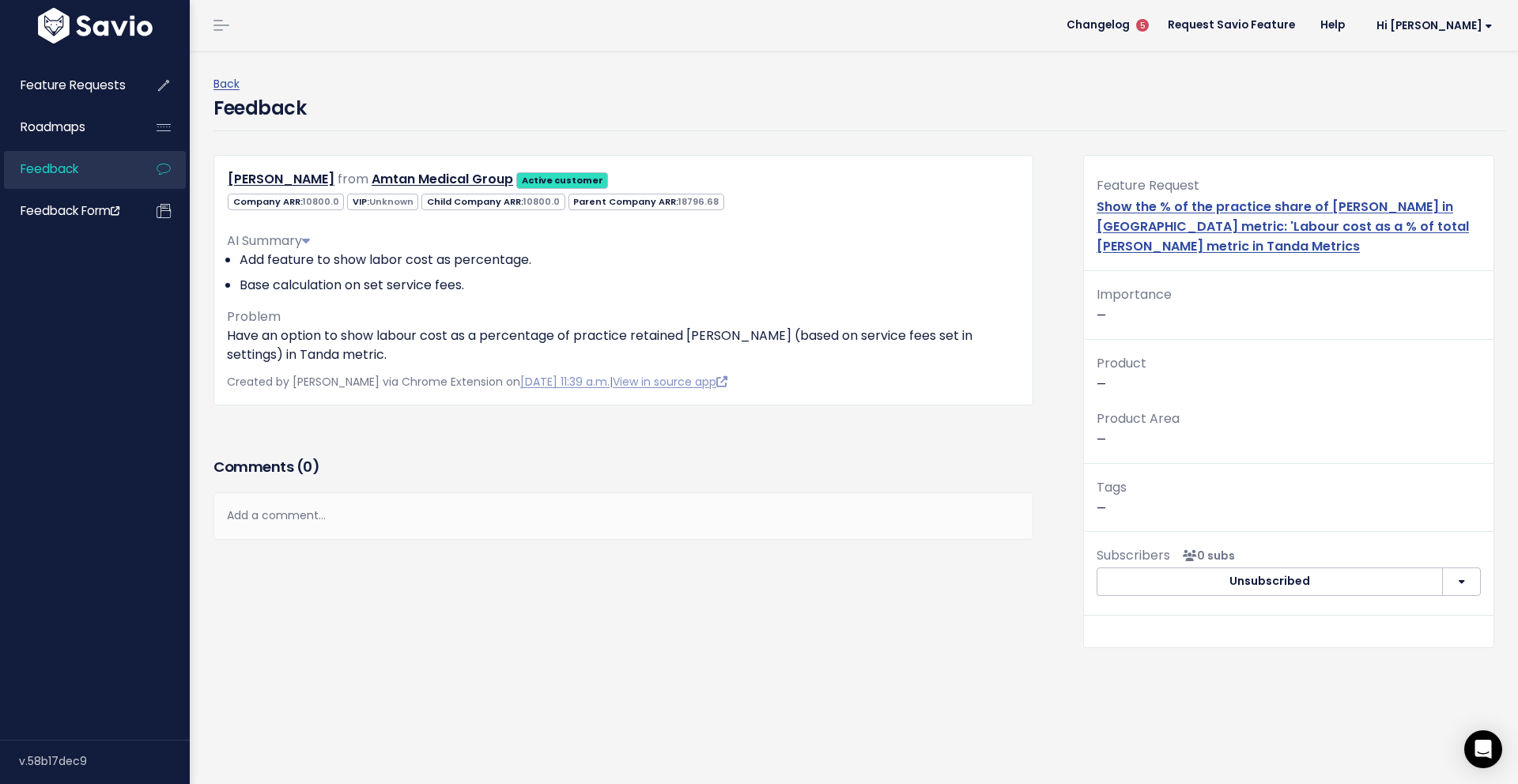
click at [486, 296] on div "AI Summary Add feature to show labor cost as percentage. Base calculation on se…" at bounding box center [623, 291] width 793 height 145
click at [415, 350] on p "Have an option to show labour cost as a percentage of practice retained [PERSON…" at bounding box center [623, 345] width 793 height 38
click at [830, 121] on div "Feedback" at bounding box center [860, 112] width 1292 height 37
